Goal: Task Accomplishment & Management: Complete application form

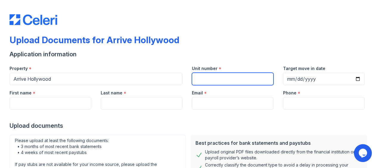
click at [221, 81] on input "Unit number" at bounding box center [233, 79] width 82 height 13
type input "4401"
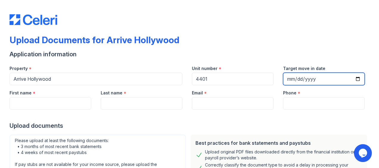
type input "[DATE]"
type input "[PERSON_NAME]"
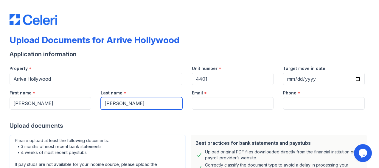
type input "[EMAIL_ADDRESS][PERSON_NAME][DOMAIN_NAME]"
type input "[PHONE_NUMBER]"
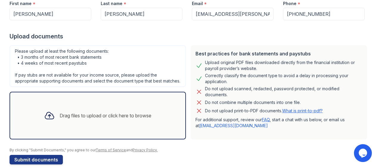
scroll to position [103, 0]
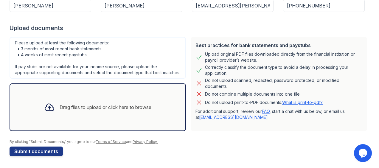
click at [91, 106] on div "Drag files to upload or click here to browse" at bounding box center [106, 107] width 92 height 7
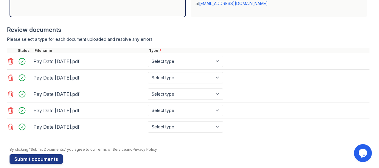
scroll to position [222, 0]
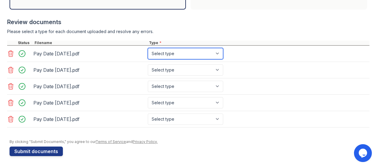
click at [209, 59] on select "Select type Paystub Bank Statement Offer Letter Tax Documents Benefit Award Let…" at bounding box center [185, 53] width 75 height 11
select select "paystub"
click at [148, 50] on select "Select type Paystub Bank Statement Offer Letter Tax Documents Benefit Award Let…" at bounding box center [185, 53] width 75 height 11
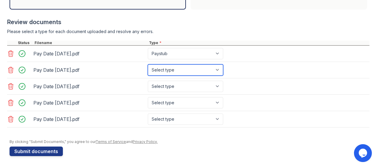
click at [204, 69] on select "Select type Paystub Bank Statement Offer Letter Tax Documents Benefit Award Let…" at bounding box center [185, 69] width 75 height 11
select select "paystub"
click at [148, 66] on select "Select type Paystub Bank Statement Offer Letter Tax Documents Benefit Award Let…" at bounding box center [185, 69] width 75 height 11
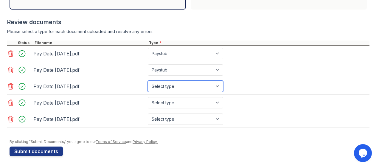
click at [200, 83] on select "Select type Paystub Bank Statement Offer Letter Tax Documents Benefit Award Let…" at bounding box center [185, 86] width 75 height 11
select select "paystub"
click at [148, 82] on select "Select type Paystub Bank Statement Offer Letter Tax Documents Benefit Award Let…" at bounding box center [185, 86] width 75 height 11
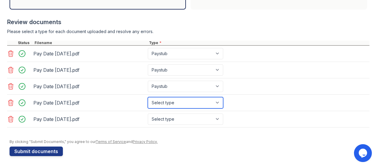
click at [195, 102] on select "Select type Paystub Bank Statement Offer Letter Tax Documents Benefit Award Let…" at bounding box center [185, 102] width 75 height 11
select select "paystub"
click at [148, 98] on select "Select type Paystub Bank Statement Offer Letter Tax Documents Benefit Award Let…" at bounding box center [185, 102] width 75 height 11
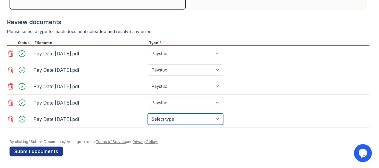
click at [194, 119] on select "Select type Paystub Bank Statement Offer Letter Tax Documents Benefit Award Let…" at bounding box center [185, 119] width 75 height 11
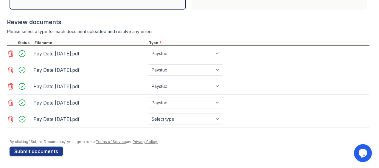
drag, startPoint x: 203, startPoint y: 143, endPoint x: 204, endPoint y: 138, distance: 5.7
click at [203, 143] on div "By clicking "Submit Documents," you agree to our Terms of Service and Privacy P…" at bounding box center [190, 142] width 360 height 5
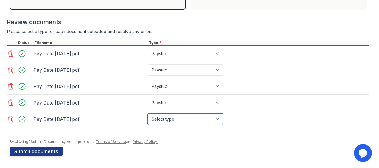
click at [207, 118] on select "Select type Paystub Bank Statement Offer Letter Tax Documents Benefit Award Let…" at bounding box center [185, 119] width 75 height 11
select select "paystub"
click at [148, 114] on select "Select type Paystub Bank Statement Offer Letter Tax Documents Benefit Award Let…" at bounding box center [185, 119] width 75 height 11
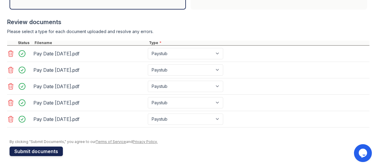
drag, startPoint x: 51, startPoint y: 152, endPoint x: 58, endPoint y: 148, distance: 8.8
click at [51, 152] on button "Submit documents" at bounding box center [36, 152] width 53 height 10
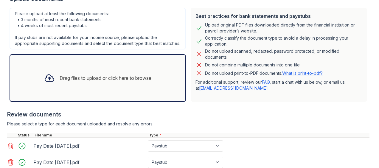
scroll to position [110, 0]
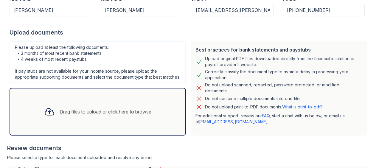
click at [47, 117] on icon at bounding box center [49, 111] width 11 height 11
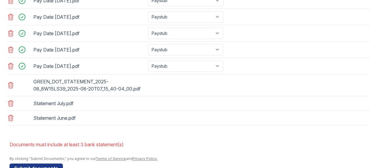
scroll to position [310, 0]
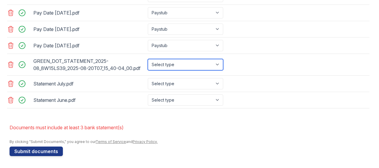
click at [206, 69] on select "Select type Paystub Bank Statement Offer Letter Tax Documents Benefit Award Let…" at bounding box center [185, 64] width 75 height 11
select select "bank_statement"
click at [148, 63] on select "Select type Paystub Bank Statement Offer Letter Tax Documents Benefit Award Let…" at bounding box center [185, 64] width 75 height 11
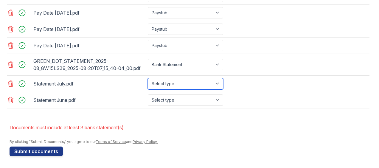
click at [199, 85] on select "Select type Paystub Bank Statement Offer Letter Tax Documents Benefit Award Let…" at bounding box center [185, 83] width 75 height 11
select select "bank_statement"
click at [148, 82] on select "Select type Paystub Bank Statement Offer Letter Tax Documents Benefit Award Let…" at bounding box center [185, 83] width 75 height 11
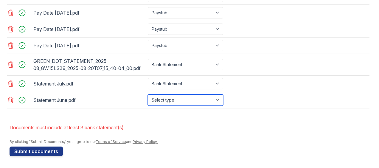
click at [196, 103] on select "Select type Paystub Bank Statement Offer Letter Tax Documents Benefit Award Let…" at bounding box center [185, 100] width 75 height 11
select select "bank_statement"
click at [148, 98] on select "Select type Paystub Bank Statement Offer Letter Tax Documents Benefit Award Let…" at bounding box center [185, 100] width 75 height 11
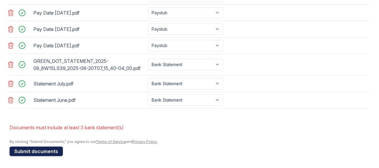
click at [52, 152] on button "Submit documents" at bounding box center [36, 152] width 53 height 10
